Goal: Task Accomplishment & Management: Manage account settings

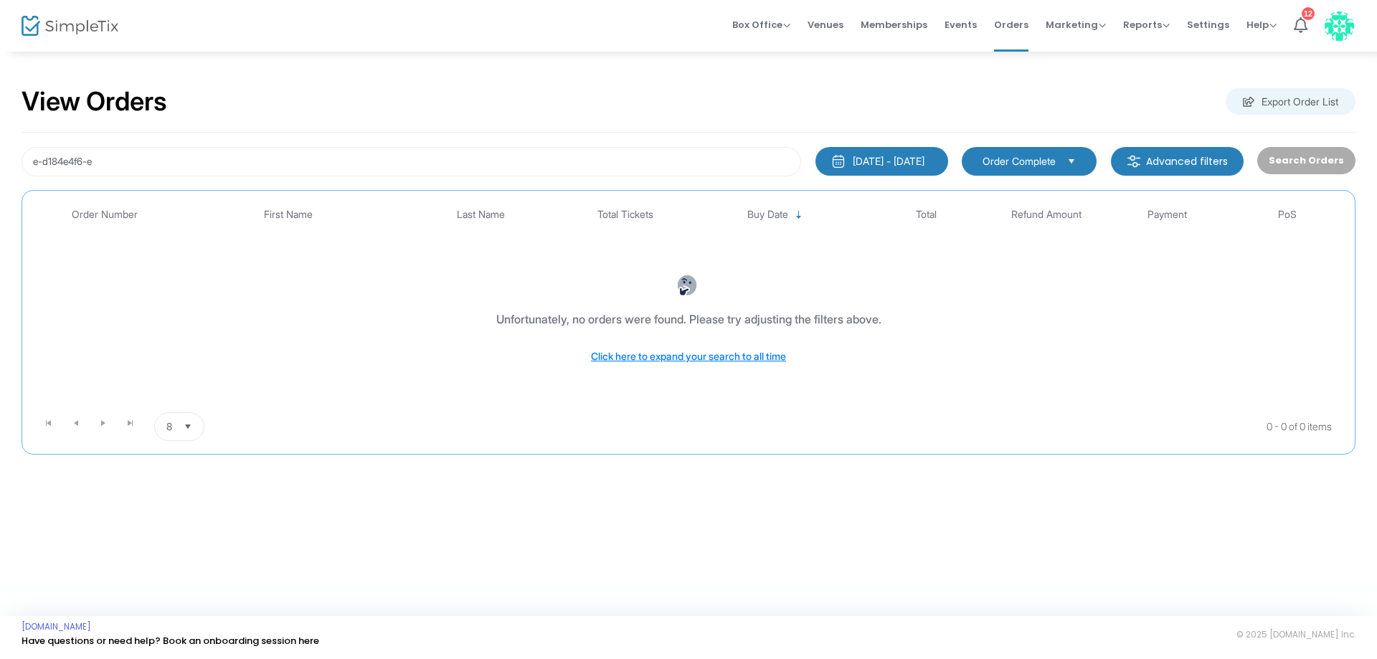
click at [886, 163] on div "8/18/2023 - 8/18/2025" at bounding box center [889, 161] width 72 height 14
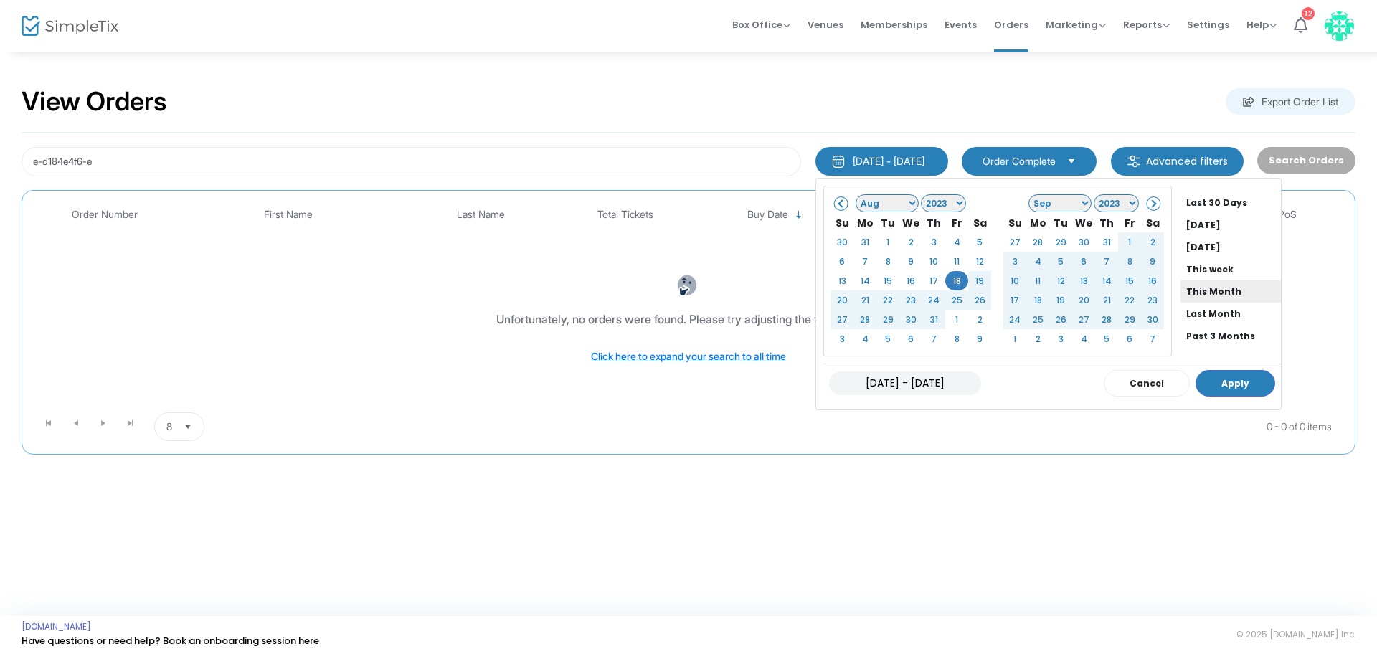
scroll to position [109, 0]
click at [1187, 288] on li "This Year" at bounding box center [1231, 294] width 100 height 22
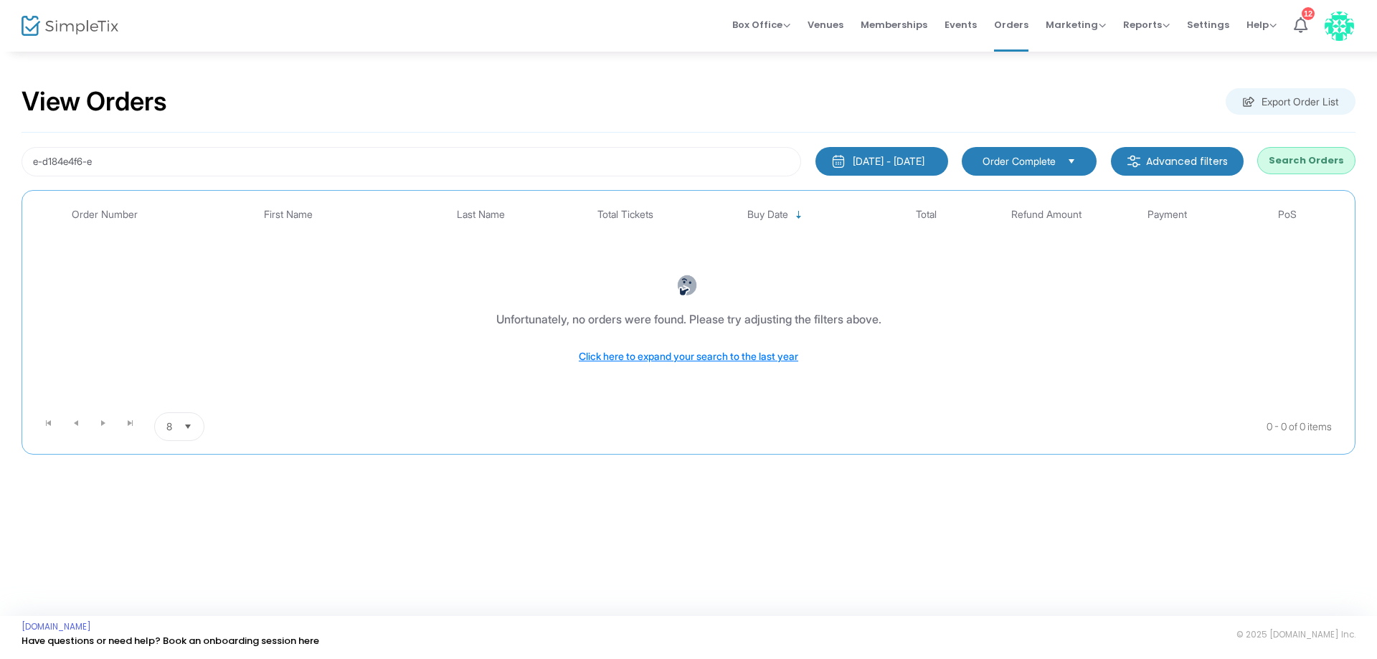
click at [1290, 161] on button "Search Orders" at bounding box center [1306, 160] width 98 height 27
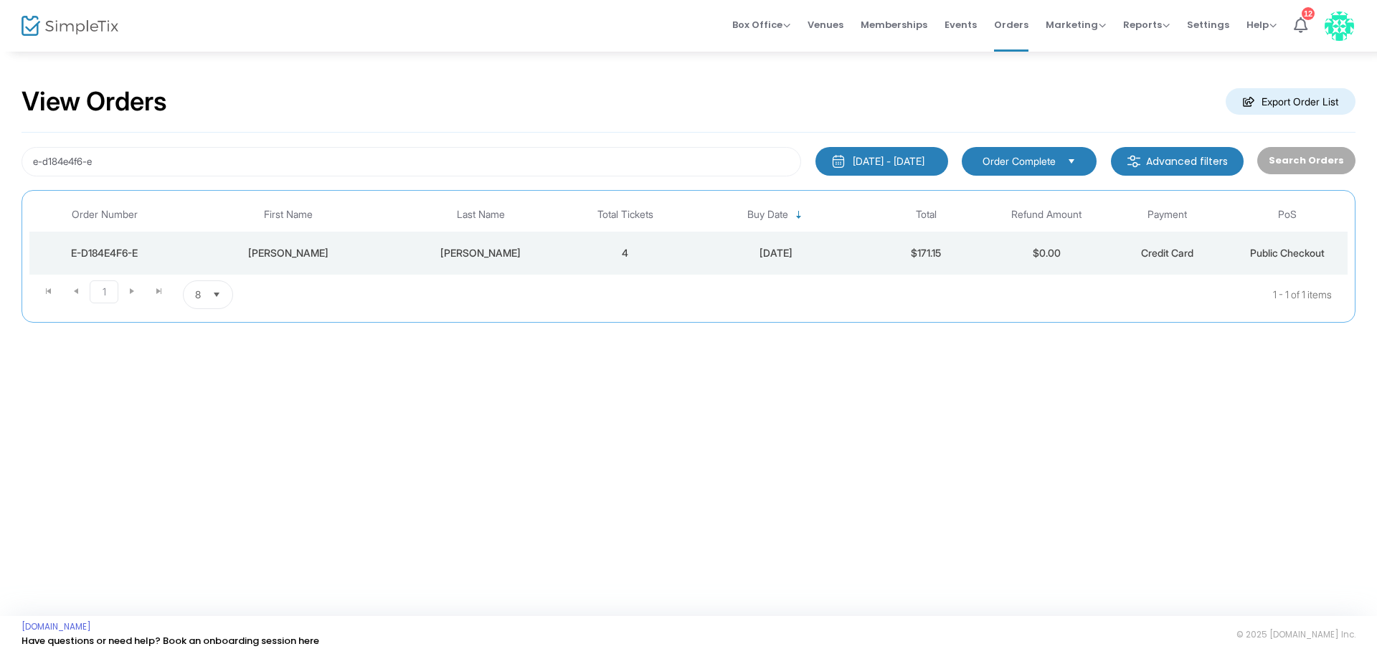
click at [306, 250] on div "[PERSON_NAME]" at bounding box center [288, 253] width 209 height 14
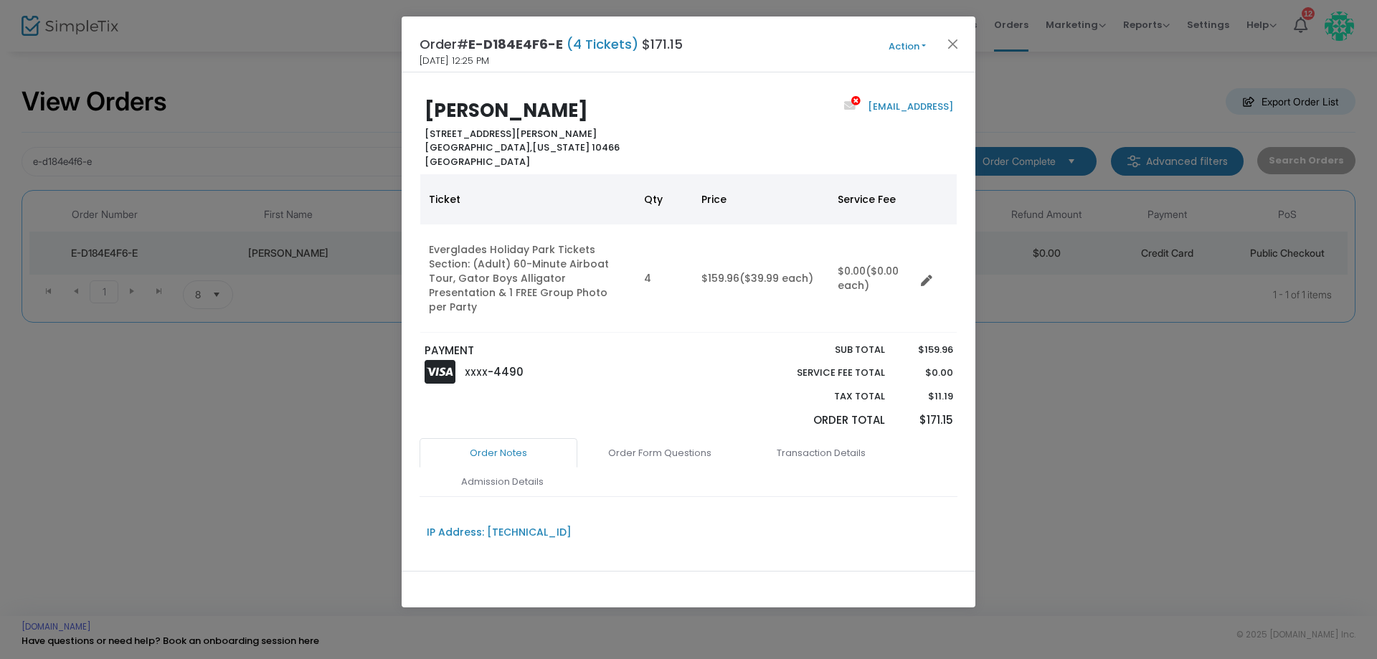
click at [913, 40] on button "Action" at bounding box center [907, 47] width 86 height 16
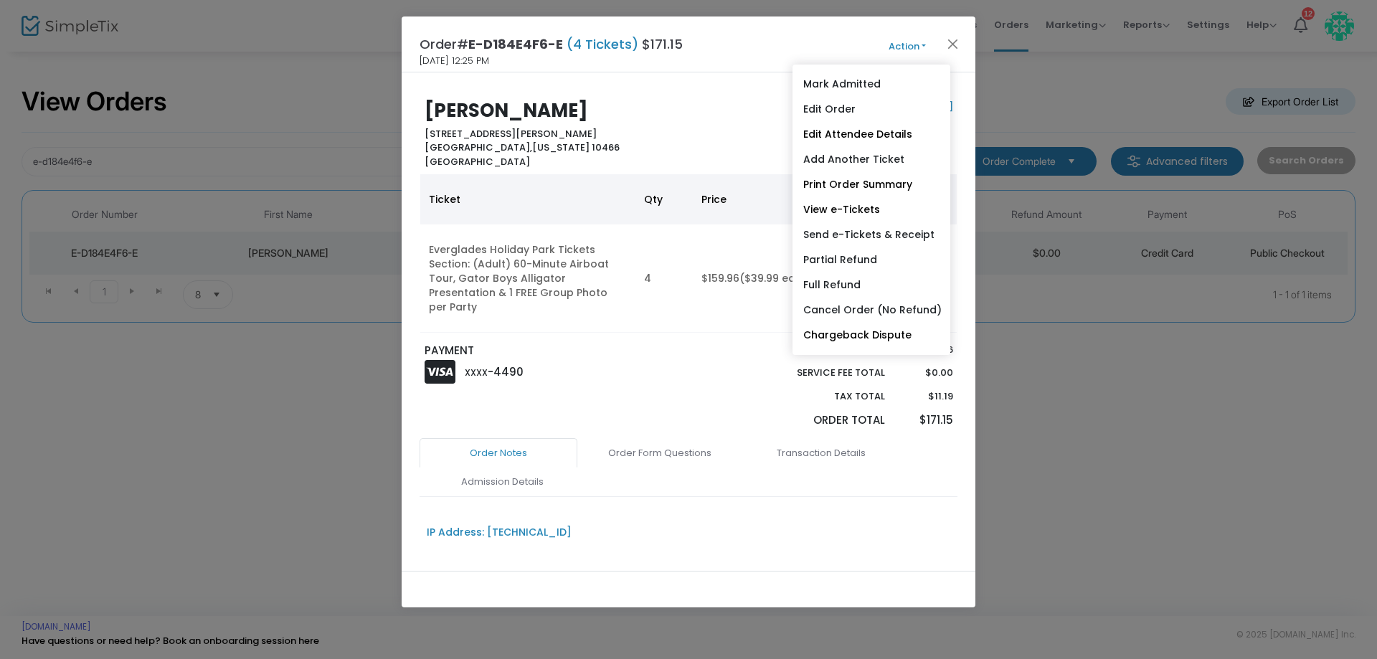
click at [605, 389] on div "PAYMENT XXXX -4490" at bounding box center [552, 390] width 271 height 95
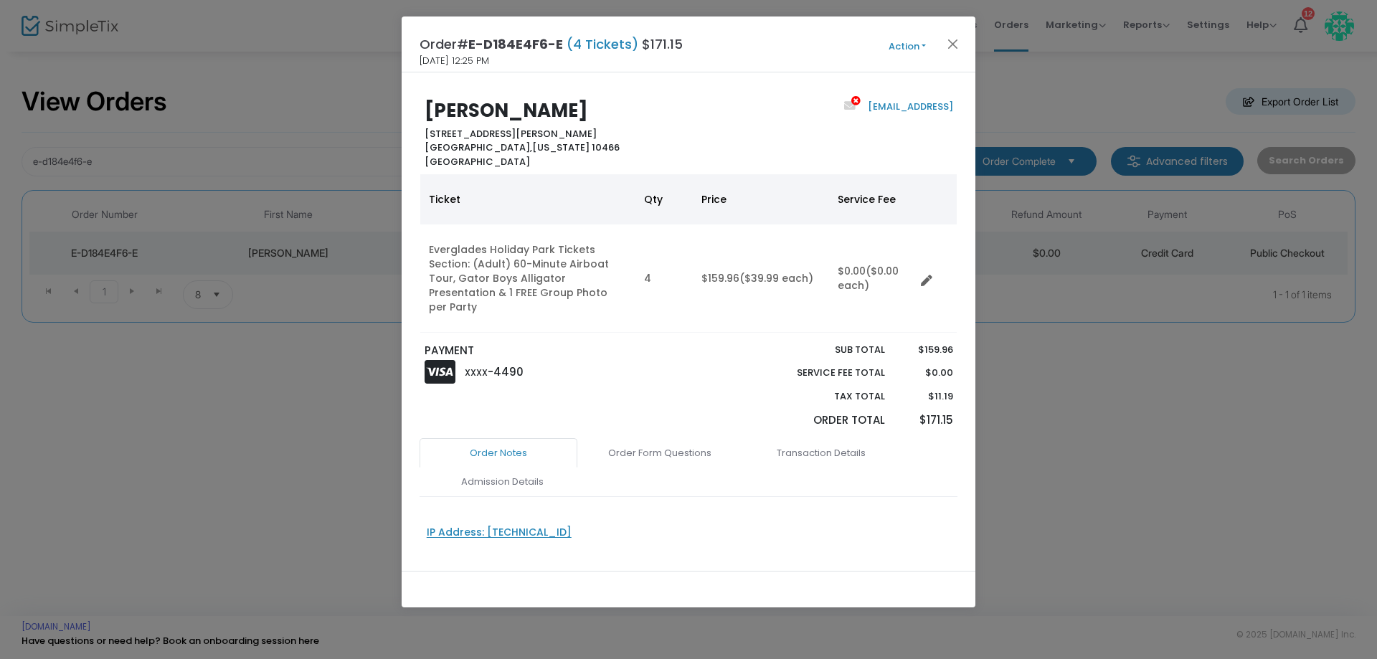
click at [508, 525] on div "IP Address: [TECHNICAL_ID]" at bounding box center [499, 532] width 145 height 15
type input "[TECHNICAL_ID]"
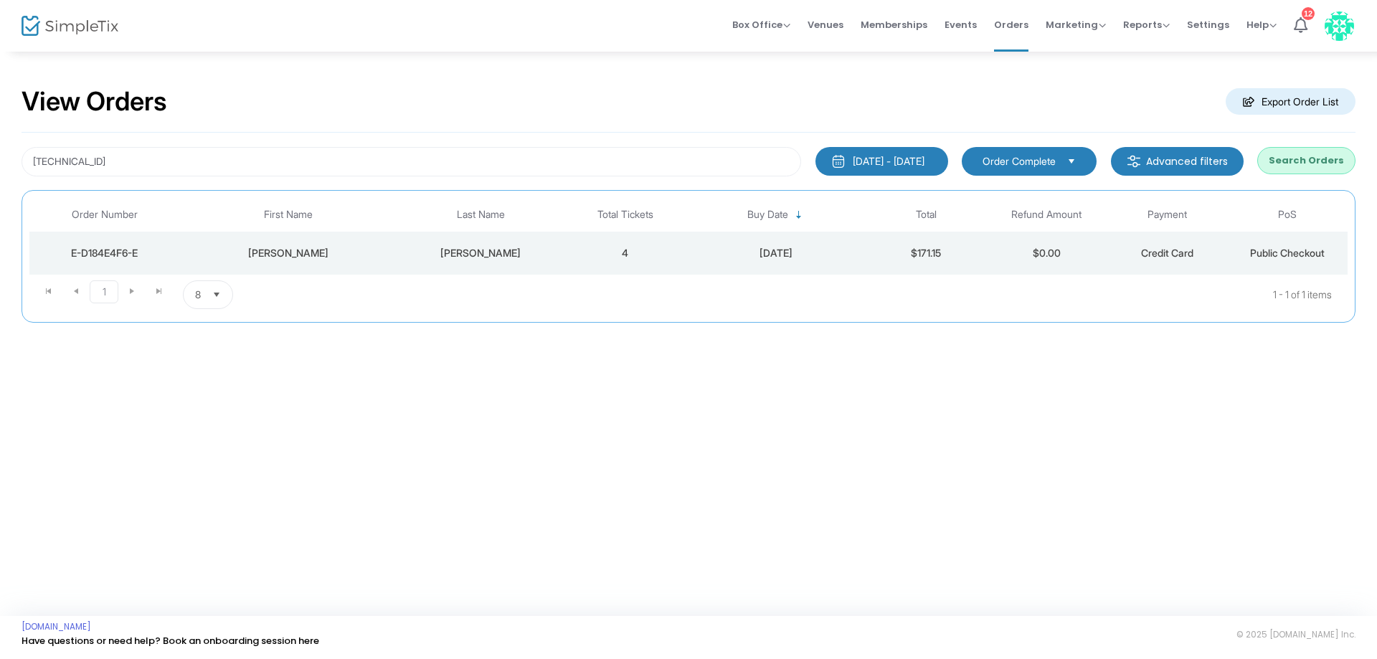
click at [497, 248] on div "[PERSON_NAME]" at bounding box center [480, 253] width 161 height 14
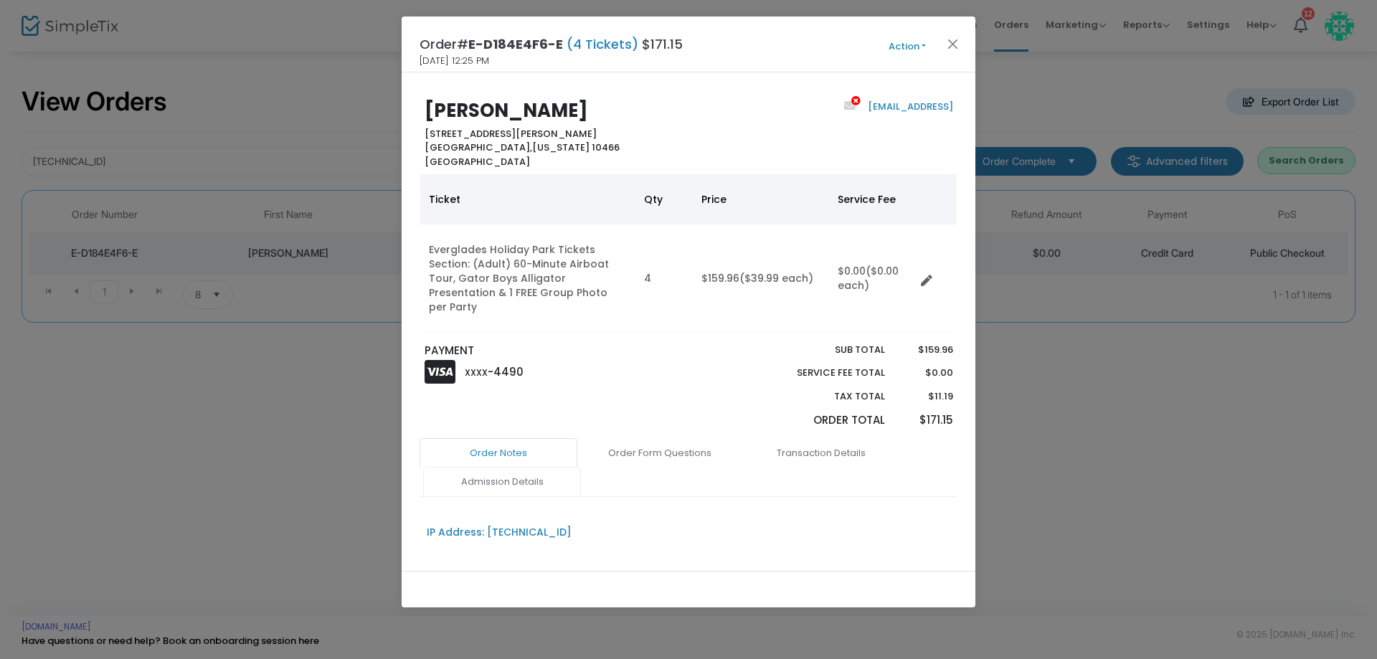
click at [510, 467] on link "Admission Details" at bounding box center [502, 482] width 158 height 30
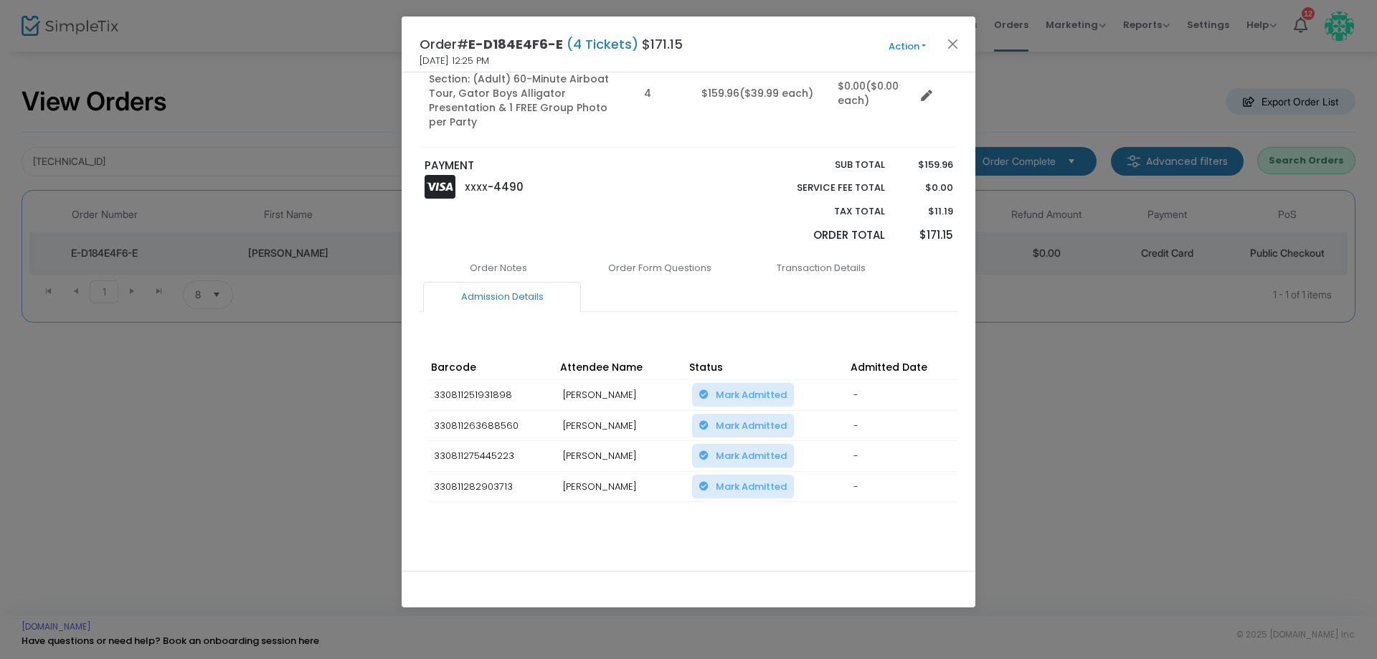
scroll to position [0, 0]
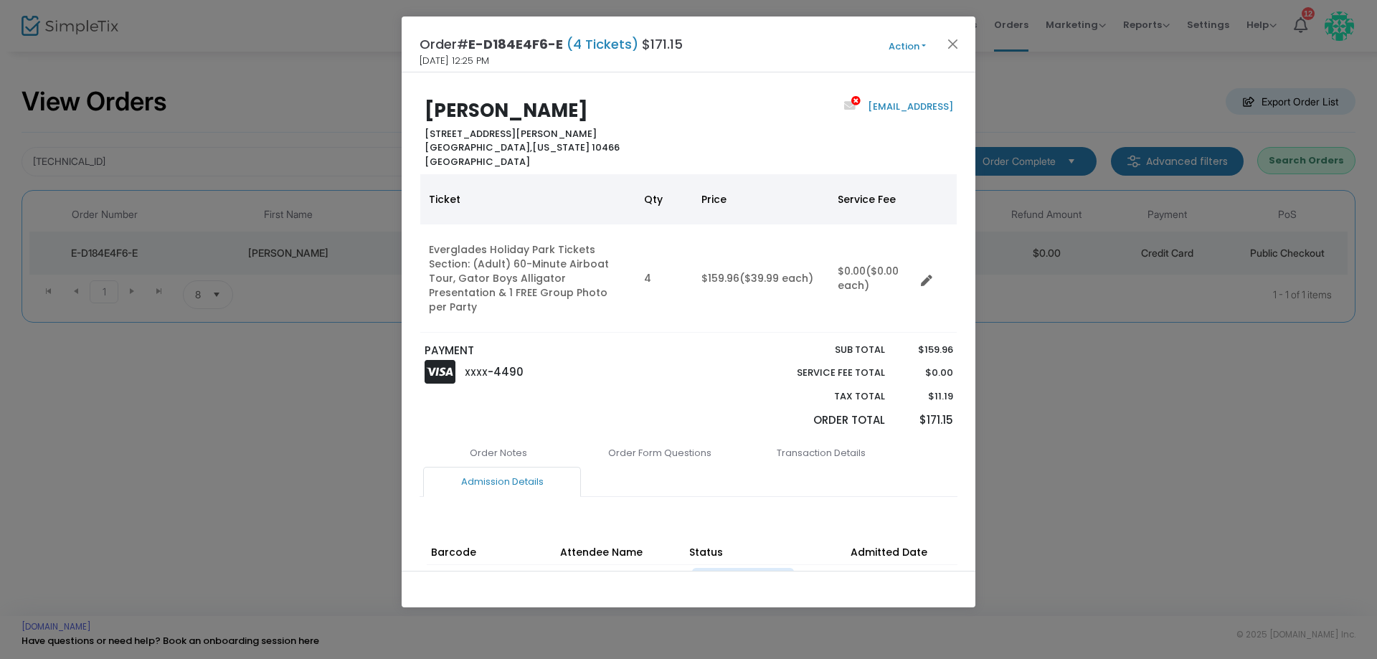
click at [900, 47] on button "Action" at bounding box center [907, 47] width 86 height 16
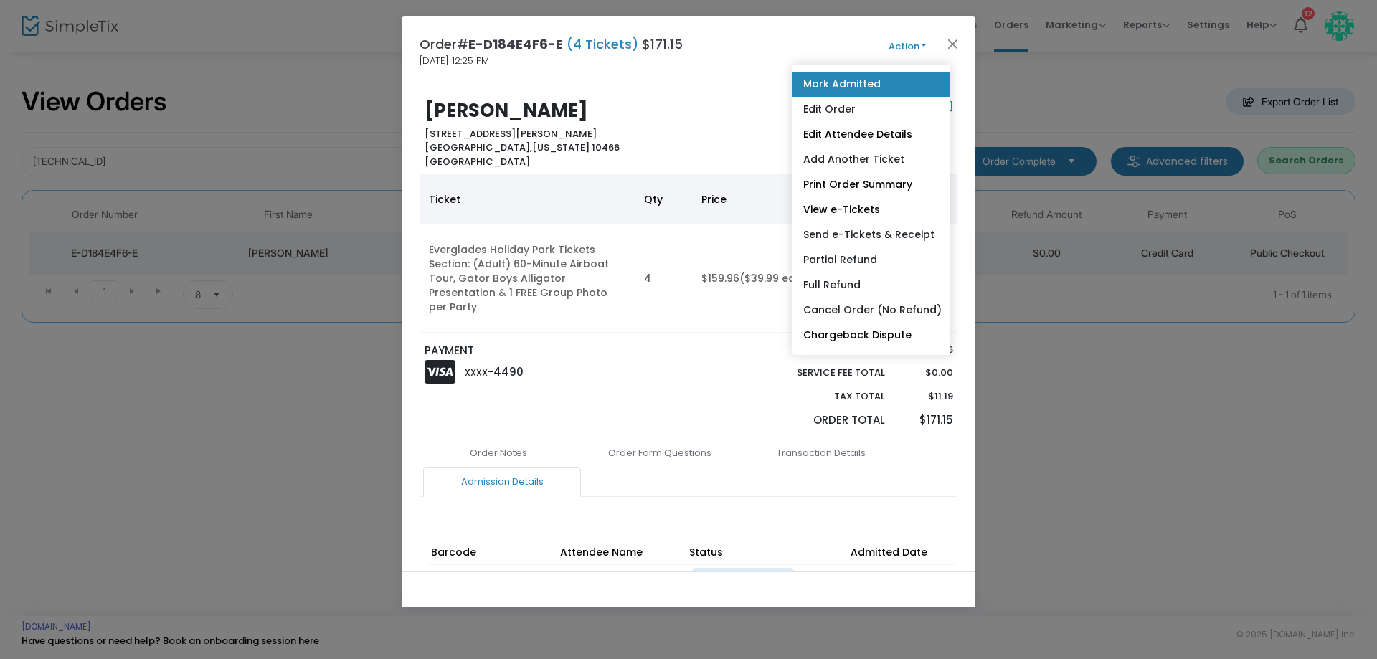
click at [848, 77] on link "Mark Admitted" at bounding box center [872, 84] width 158 height 25
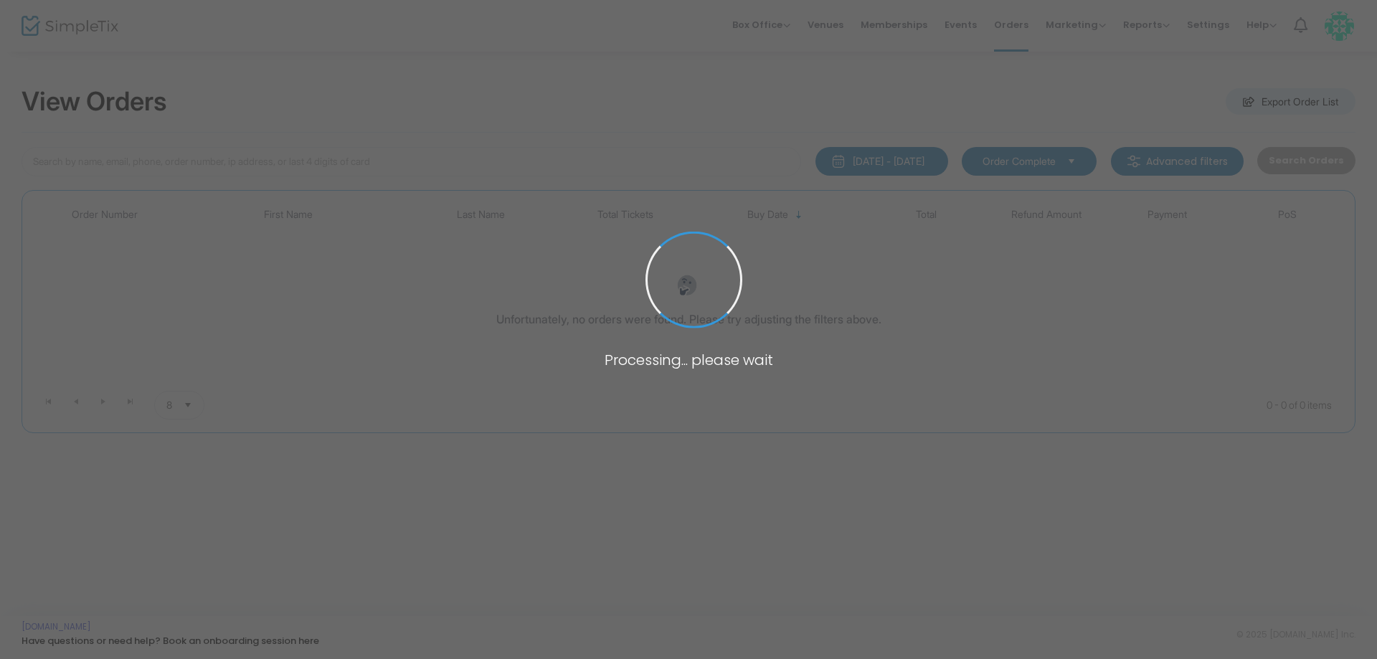
type input "[TECHNICAL_ID]"
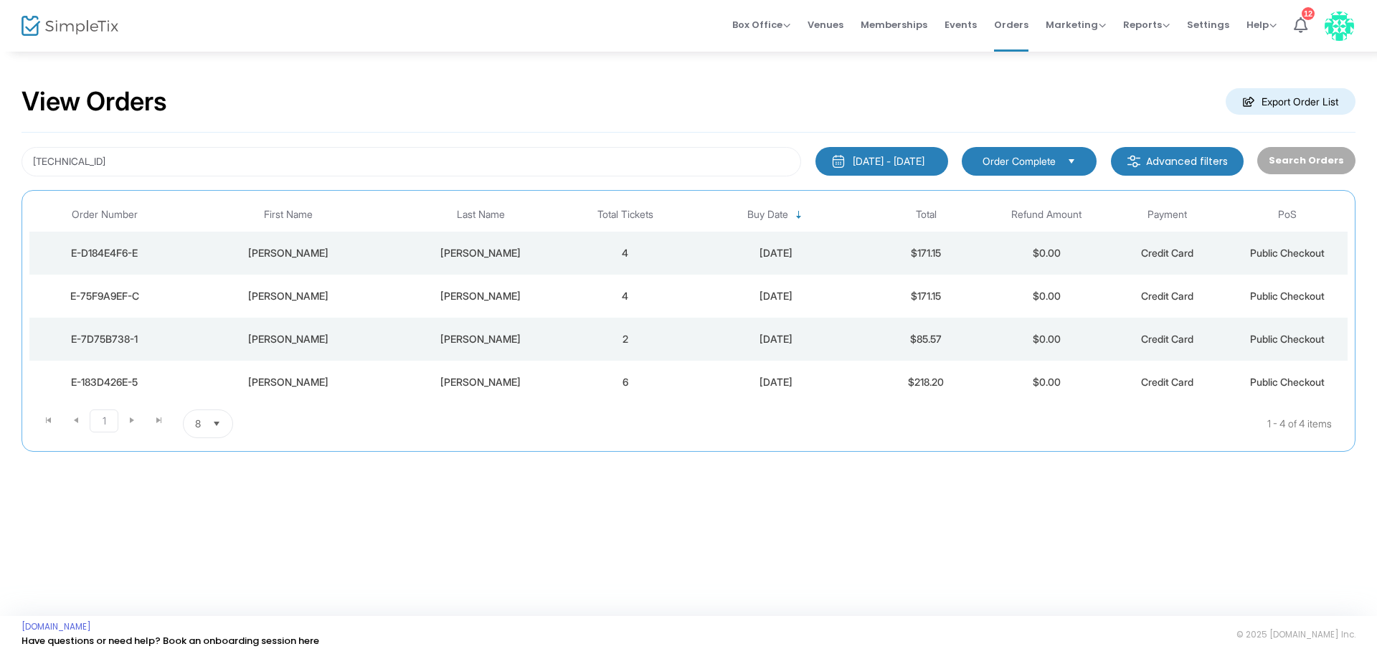
click at [511, 255] on div "[PERSON_NAME]" at bounding box center [480, 253] width 161 height 14
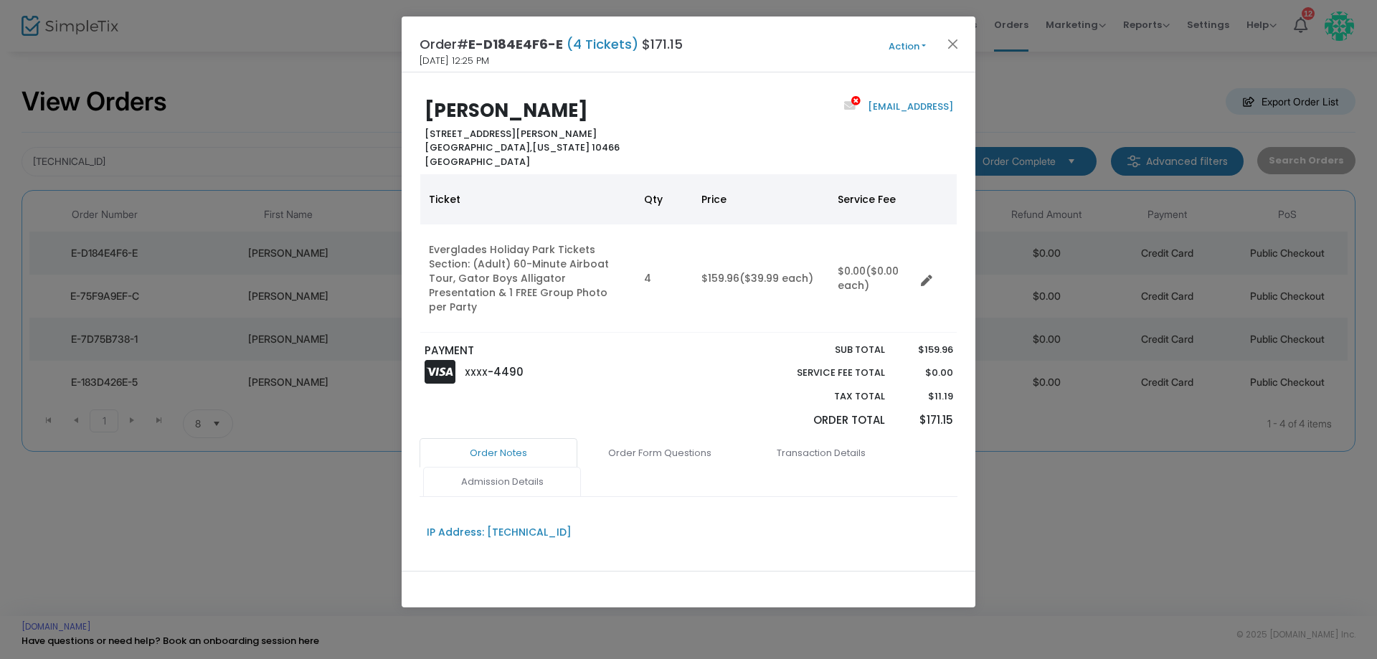
click at [510, 467] on link "Admission Details" at bounding box center [502, 482] width 158 height 30
